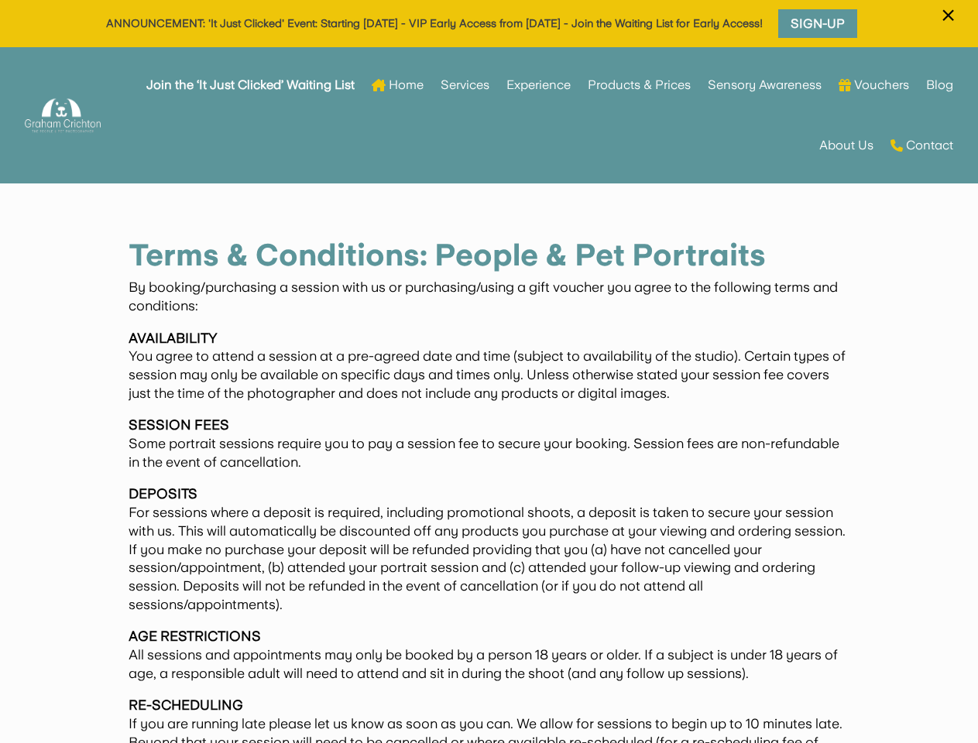
click at [489, 372] on p "AVAILABILITY You agree to attend a session at a pre-agreed date and time (subje…" at bounding box center [489, 372] width 720 height 87
click at [948, 25] on span "×" at bounding box center [948, 15] width 15 height 29
click at [489, 395] on p "AVAILABILITY You agree to attend a session at a pre-agreed date and time (subje…" at bounding box center [489, 372] width 720 height 87
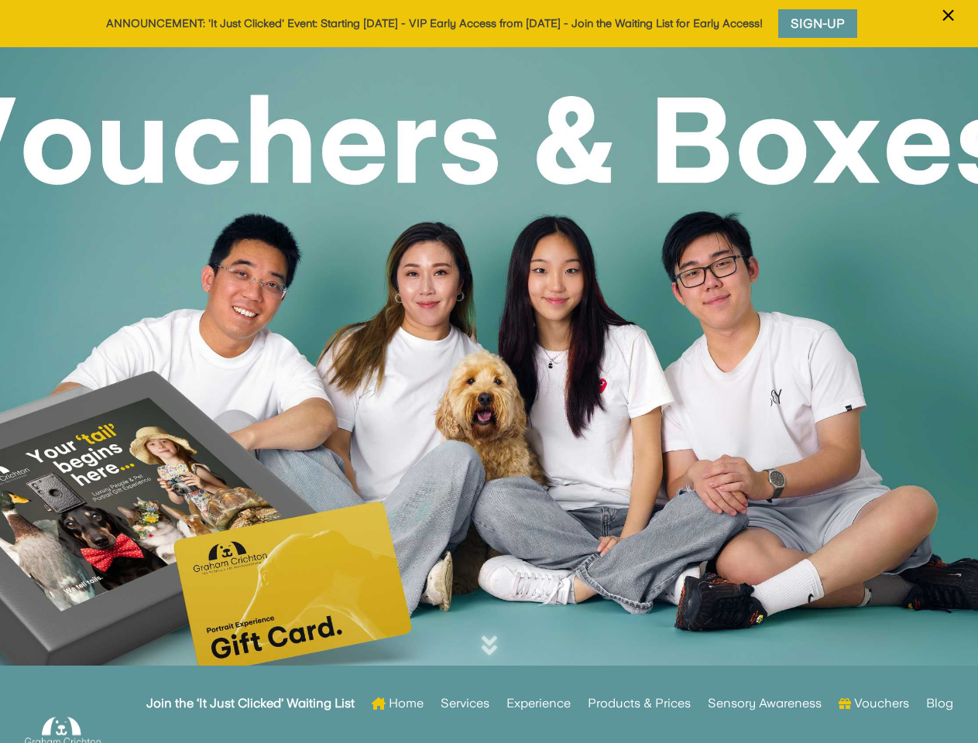
click at [489, 372] on div at bounding box center [489, 381] width 978 height 669
click at [948, 25] on span "×" at bounding box center [948, 15] width 15 height 29
click at [489, 395] on div at bounding box center [489, 381] width 978 height 669
